Goal: Transaction & Acquisition: Download file/media

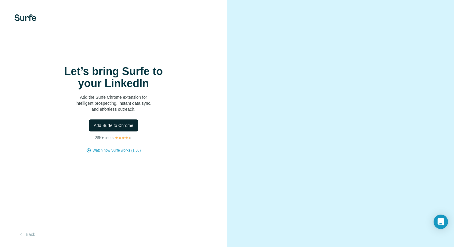
click at [117, 126] on span "Add Surfe to Chrome" at bounding box center [114, 125] width 40 height 6
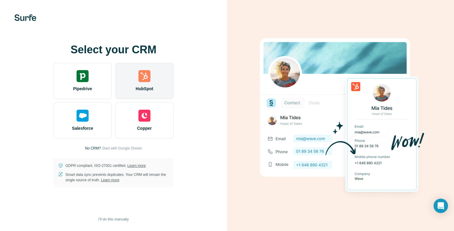
click at [145, 81] on img at bounding box center [144, 76] width 12 height 12
